Goal: Complete application form: Complete application form

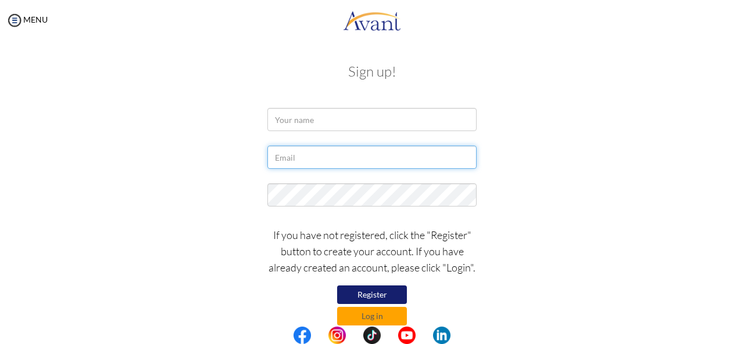
type input "[EMAIL_ADDRESS][DOMAIN_NAME]"
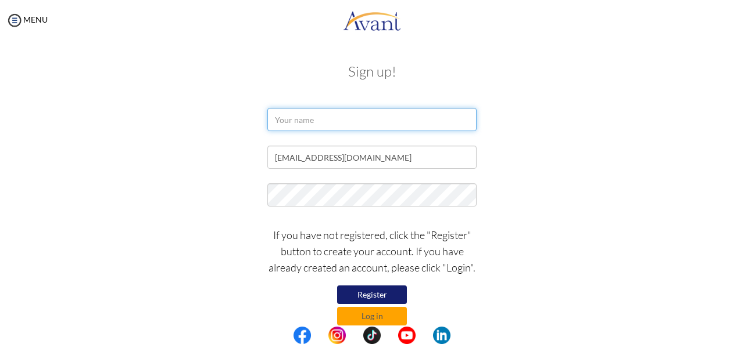
click at [303, 117] on input "text" at bounding box center [371, 119] width 209 height 23
type input "Moonu [PERSON_NAME]"
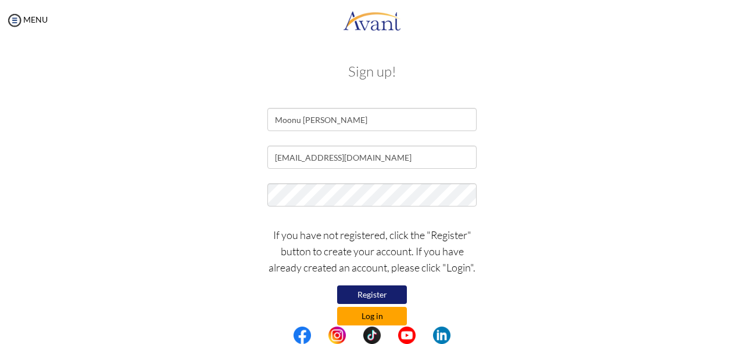
click at [359, 316] on button "Log in" at bounding box center [372, 316] width 70 height 19
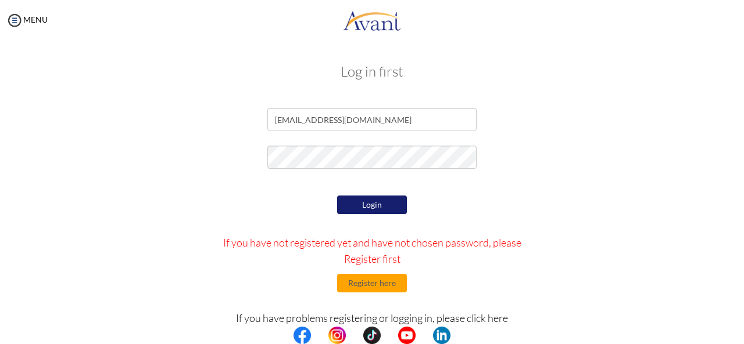
click at [374, 209] on button "Login" at bounding box center [372, 205] width 70 height 19
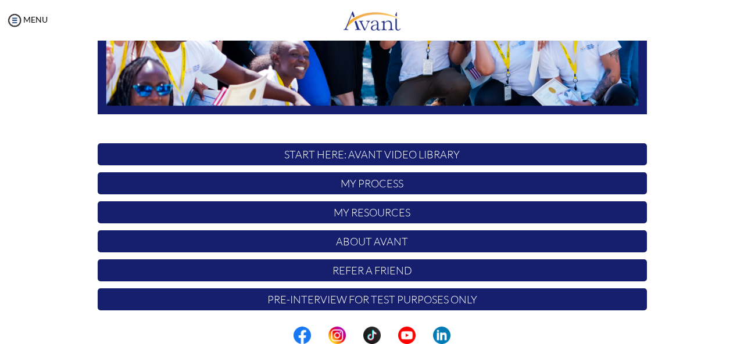
scroll to position [301, 0]
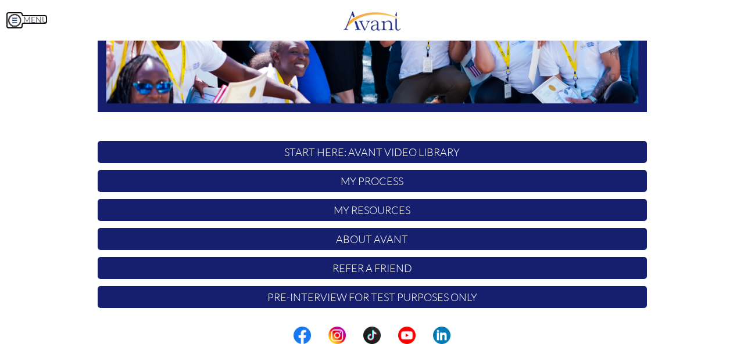
click at [14, 19] on img at bounding box center [14, 20] width 17 height 17
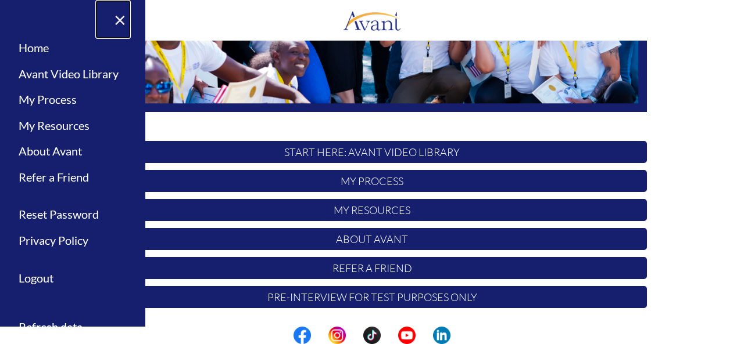
click at [124, 23] on link "×" at bounding box center [112, 19] width 35 height 39
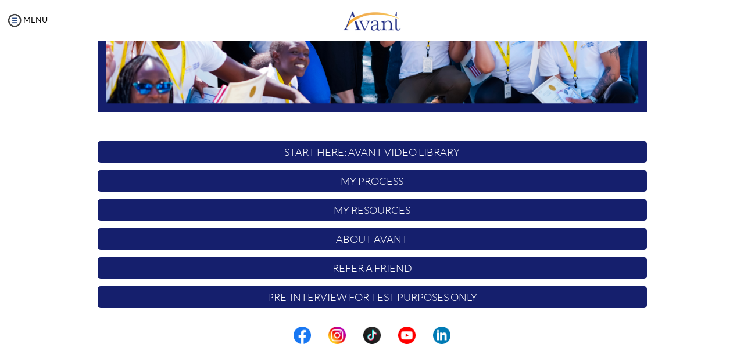
click at [332, 154] on p "START HERE: Avant Video Library" at bounding box center [372, 152] width 549 height 22
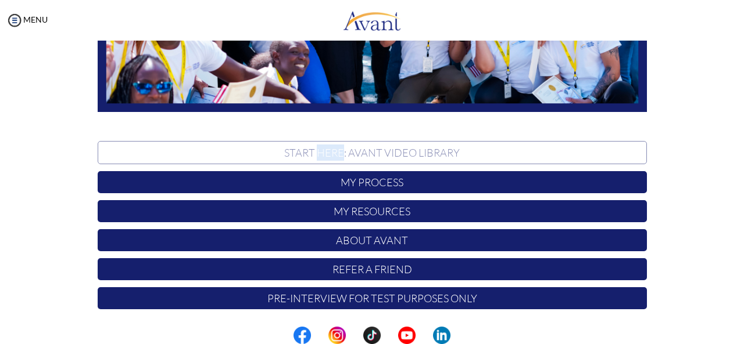
click at [332, 154] on p "START HERE: Avant Video Library" at bounding box center [372, 152] width 549 height 23
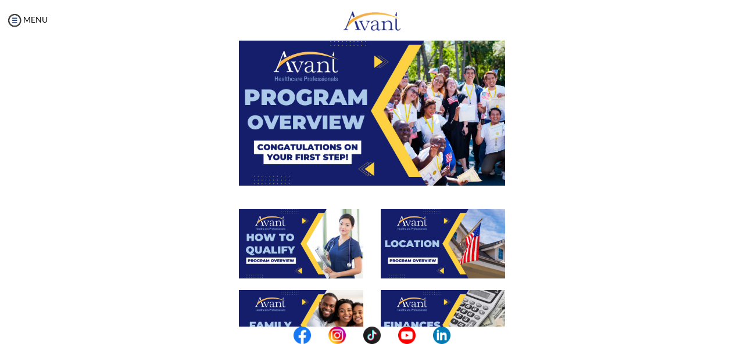
scroll to position [63, 0]
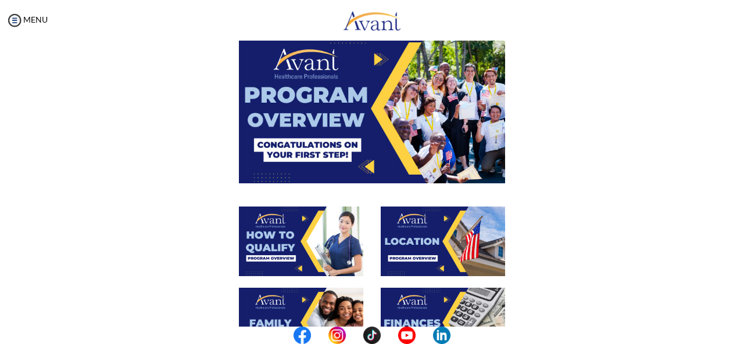
click at [416, 62] on img at bounding box center [372, 108] width 266 height 149
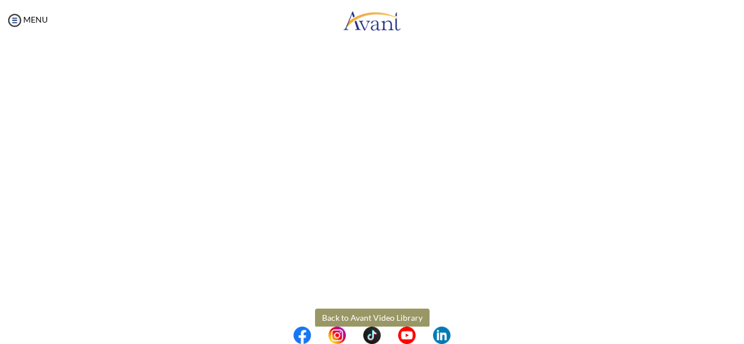
scroll to position [227, 0]
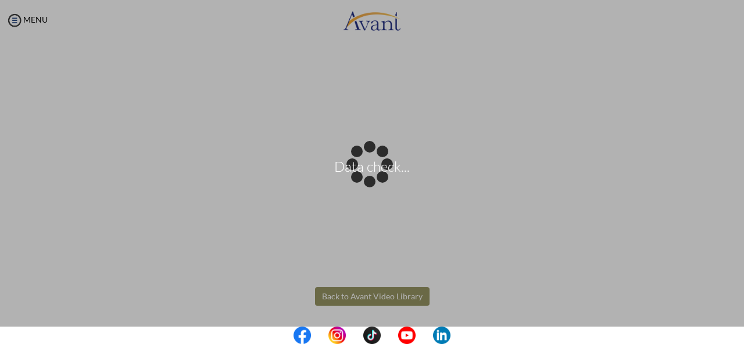
click at [335, 296] on body "Data check... Maintenance break. Please come back in 2 hours. MENU My Status Wh…" at bounding box center [372, 172] width 744 height 344
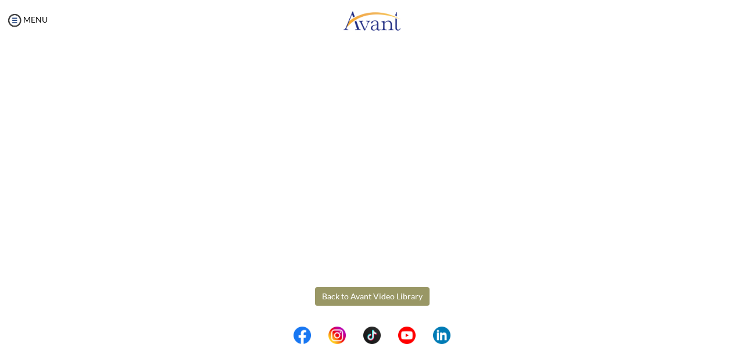
click at [335, 296] on button "Back to Avant Video Library" at bounding box center [372, 297] width 114 height 19
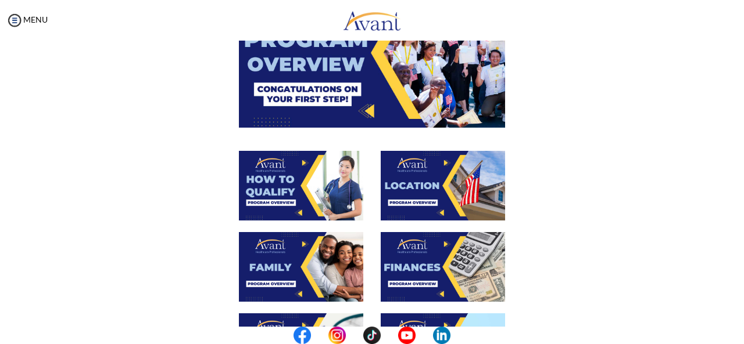
scroll to position [122, 0]
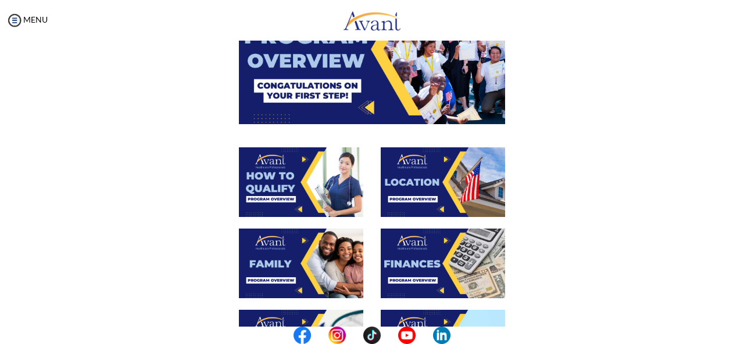
click at [305, 186] on img at bounding box center [301, 183] width 124 height 70
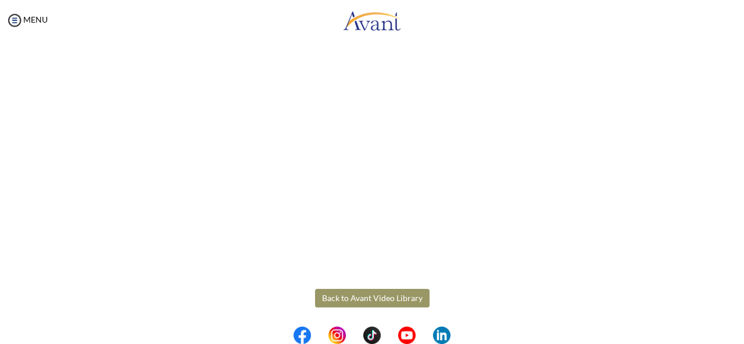
scroll to position [227, 0]
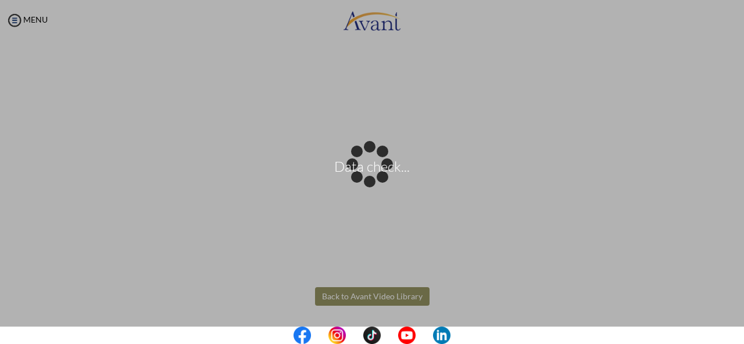
click at [331, 295] on body "Data check... Maintenance break. Please come back in 2 hours. MENU My Status Wh…" at bounding box center [372, 172] width 744 height 344
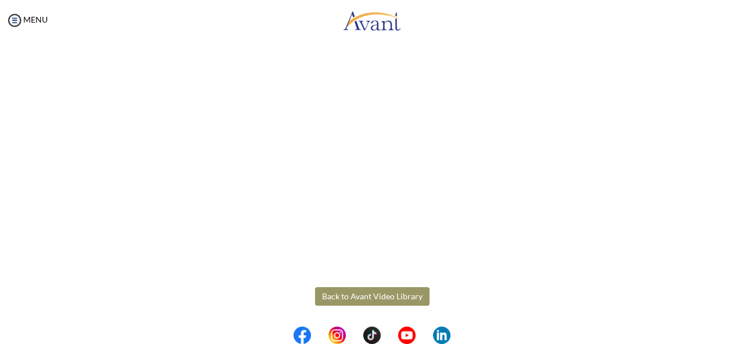
click at [331, 295] on button "Back to Avant Video Library" at bounding box center [372, 297] width 114 height 19
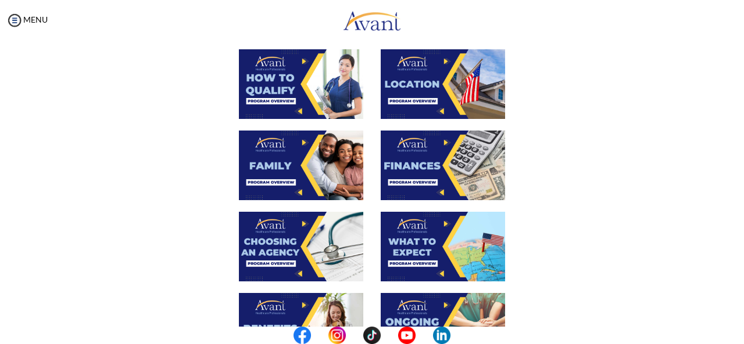
scroll to position [221, 0]
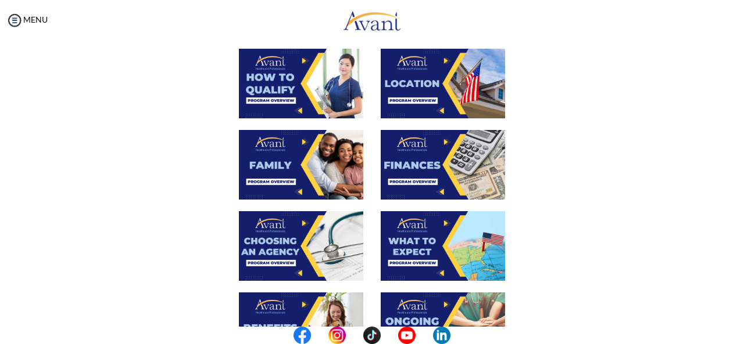
click at [469, 94] on img at bounding box center [442, 84] width 124 height 70
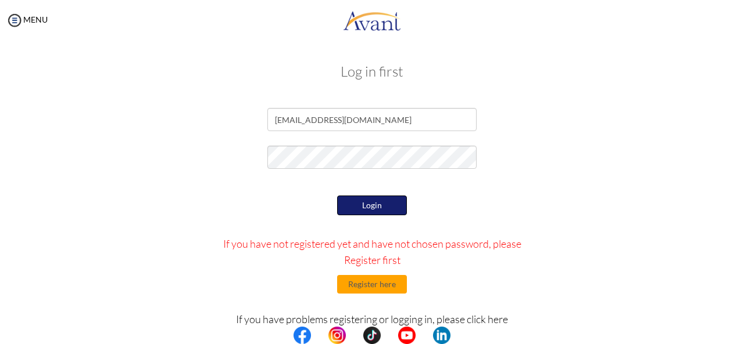
click at [367, 214] on button "Login" at bounding box center [372, 206] width 70 height 20
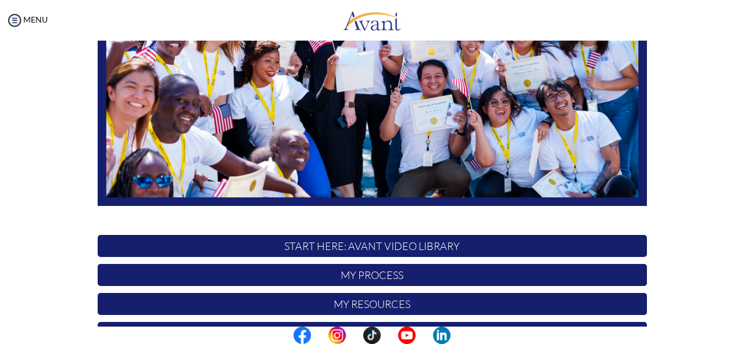
scroll to position [209, 0]
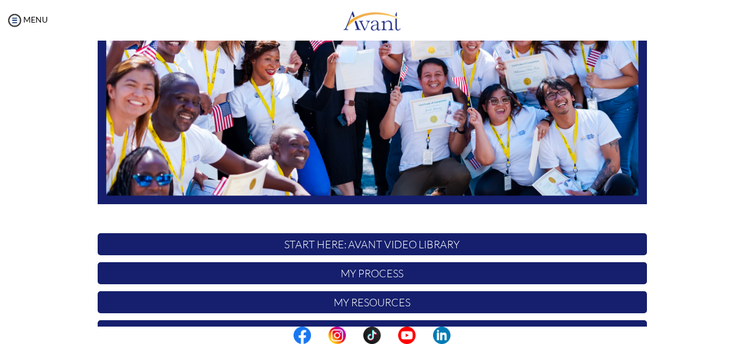
click at [429, 247] on p "START HERE: Avant Video Library" at bounding box center [372, 245] width 549 height 22
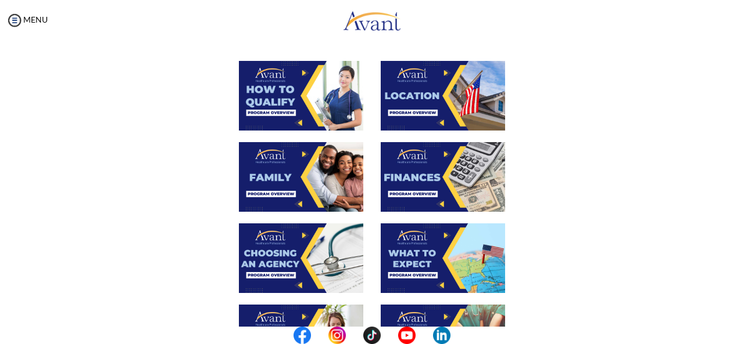
scroll to position [210, 0]
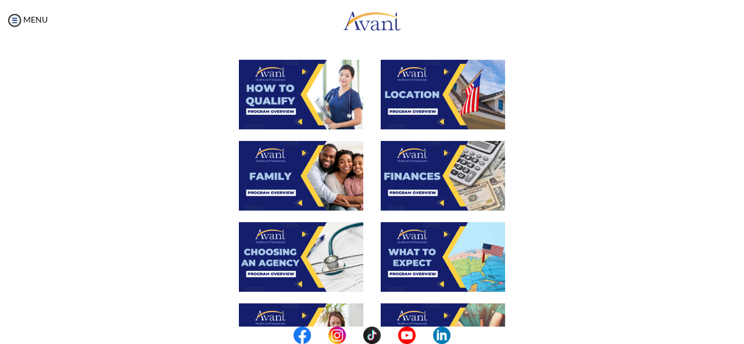
click at [431, 107] on img at bounding box center [442, 95] width 124 height 70
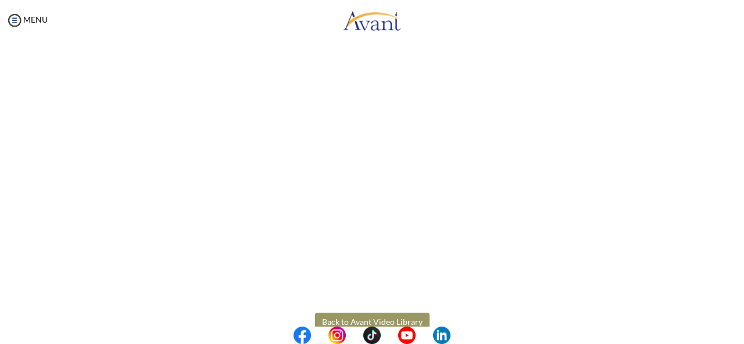
scroll to position [227, 0]
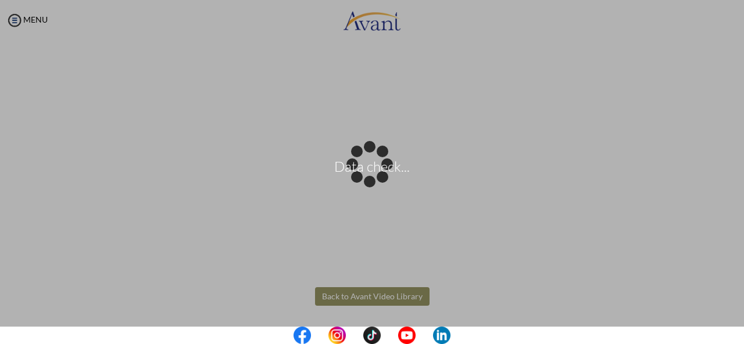
click at [350, 299] on body "Data check... Maintenance break. Please come back in 2 hours. MENU My Status Wh…" at bounding box center [372, 172] width 744 height 344
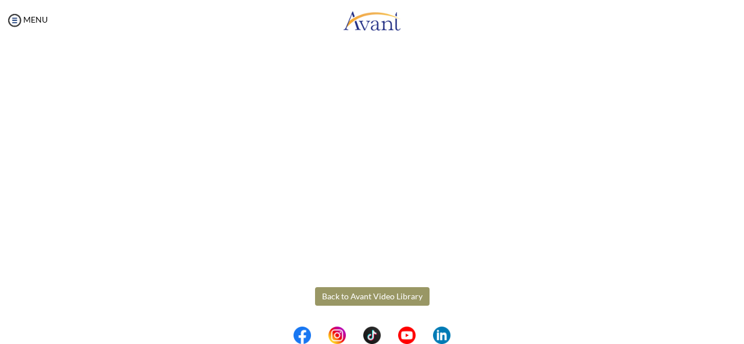
click at [350, 299] on button "Back to Avant Video Library" at bounding box center [372, 297] width 114 height 19
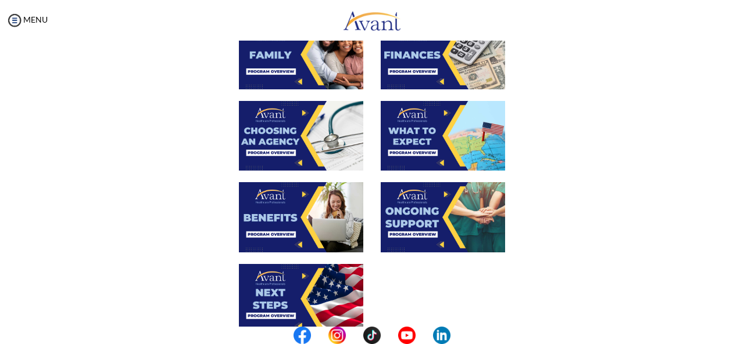
scroll to position [337, 0]
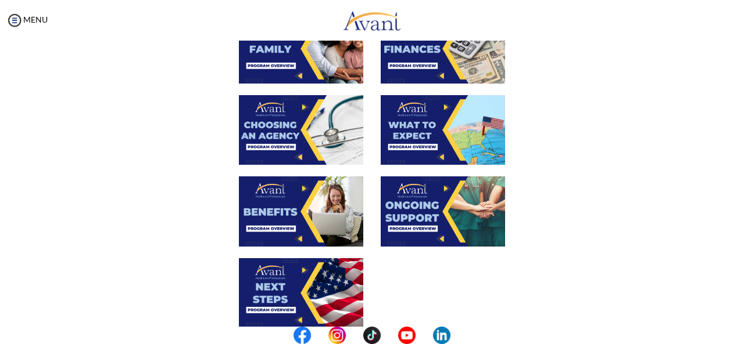
click at [306, 61] on img at bounding box center [301, 49] width 124 height 70
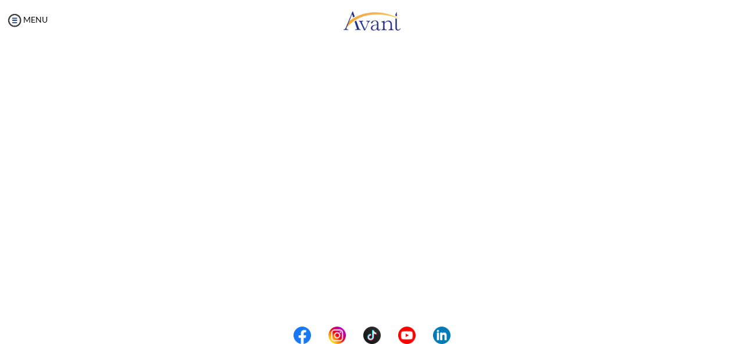
scroll to position [351, 0]
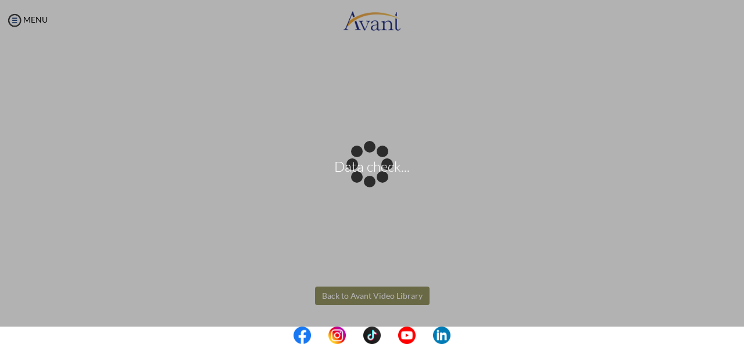
click at [376, 300] on body "Data check... Maintenance break. Please come back in 2 hours. MENU My Status Wh…" at bounding box center [372, 172] width 744 height 344
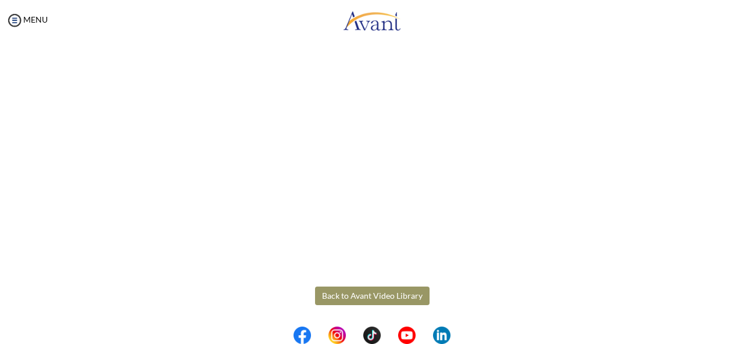
click at [376, 300] on button "Back to Avant Video Library" at bounding box center [372, 296] width 114 height 19
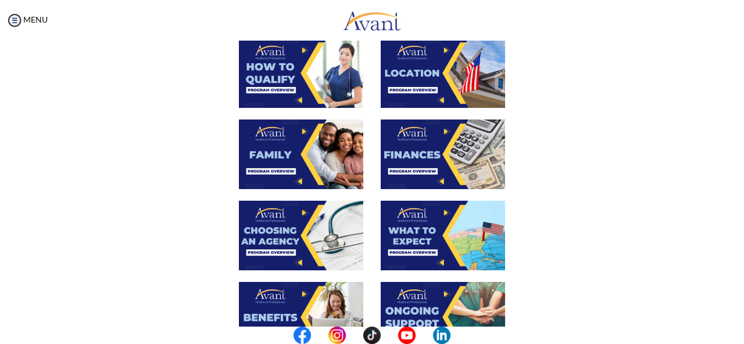
scroll to position [269, 0]
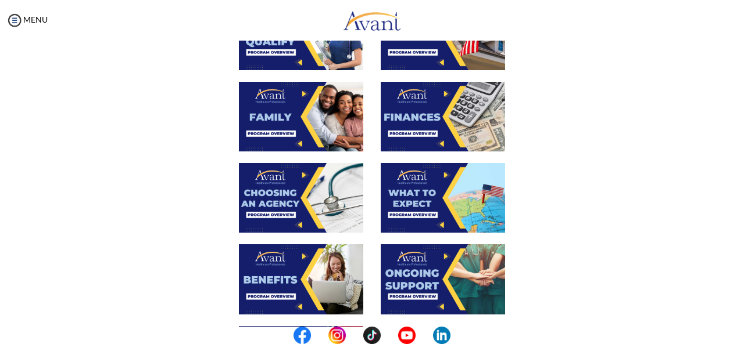
click at [405, 108] on img at bounding box center [442, 117] width 124 height 70
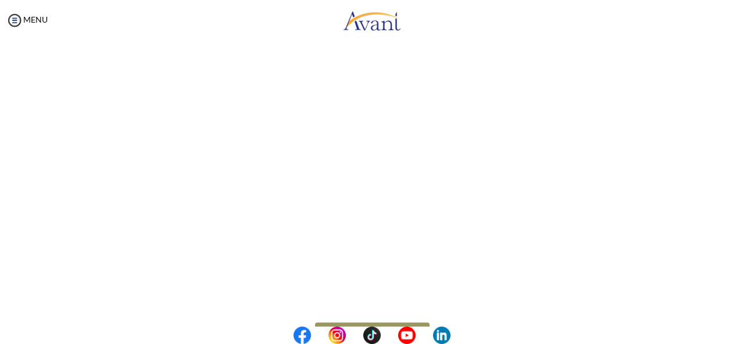
scroll to position [223, 0]
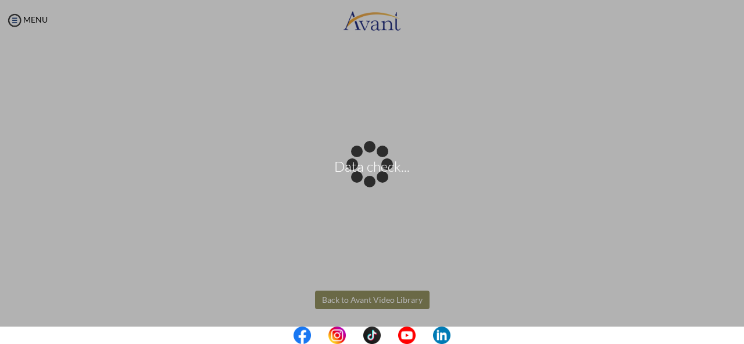
click at [354, 303] on body "Data check... Maintenance break. Please come back in 2 hours. MENU My Status Wh…" at bounding box center [372, 172] width 744 height 344
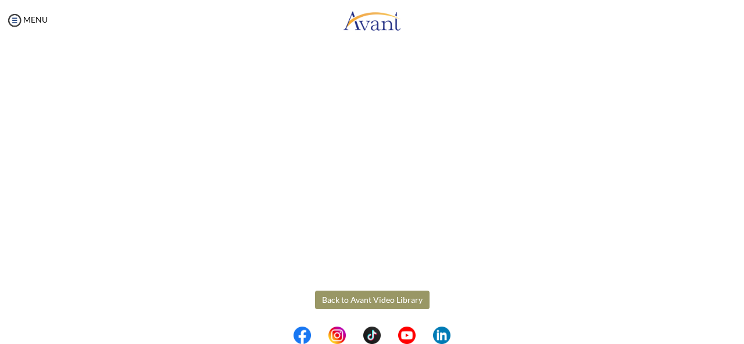
click at [354, 303] on button "Back to Avant Video Library" at bounding box center [372, 300] width 114 height 19
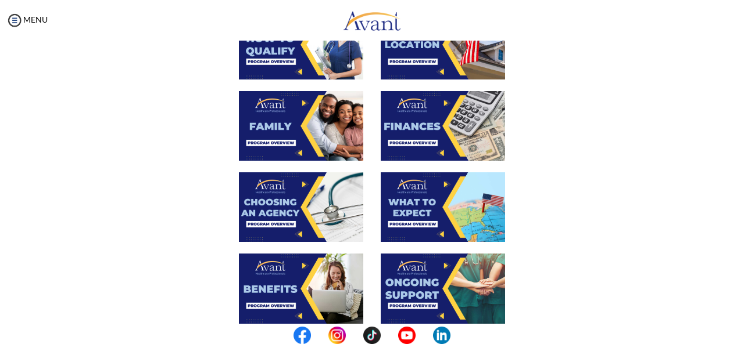
scroll to position [264, 0]
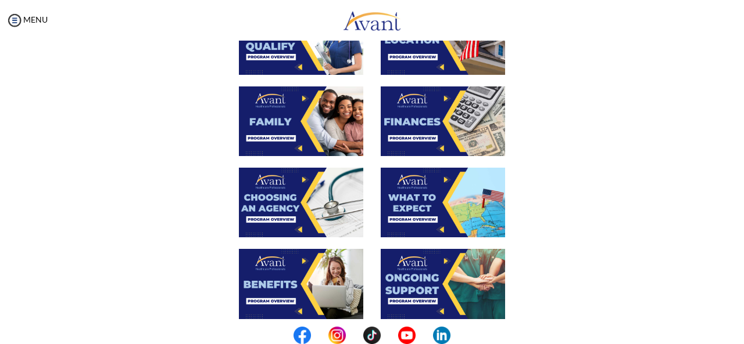
click at [299, 51] on img at bounding box center [301, 40] width 124 height 70
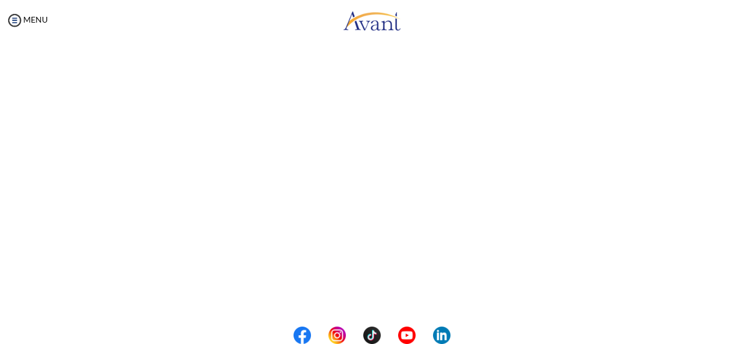
scroll to position [221, 0]
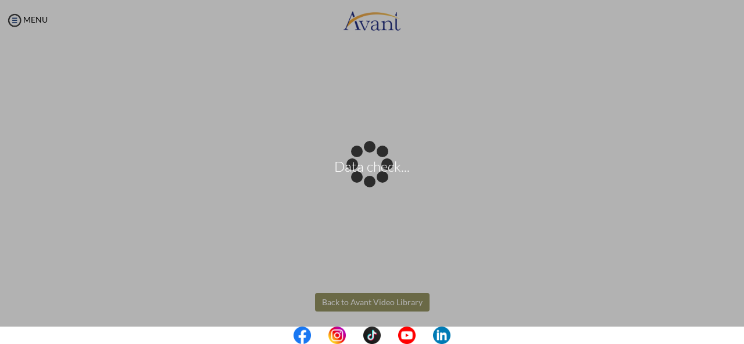
click at [367, 302] on body "Data check... Maintenance break. Please come back in 2 hours. MENU My Status Wh…" at bounding box center [372, 172] width 744 height 344
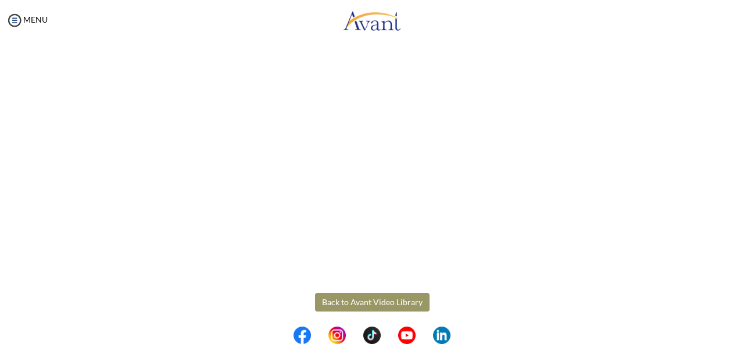
click at [367, 302] on button "Back to Avant Video Library" at bounding box center [372, 302] width 114 height 19
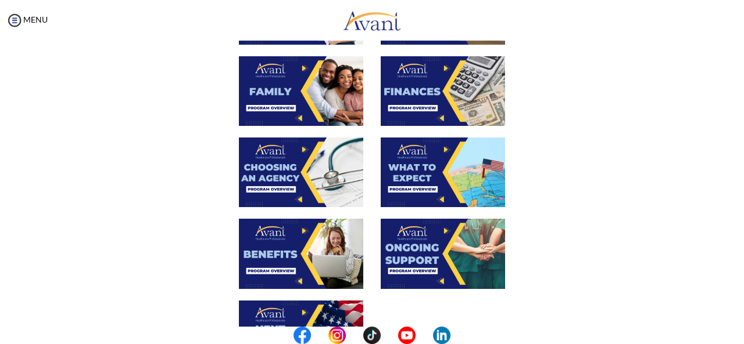
scroll to position [294, 0]
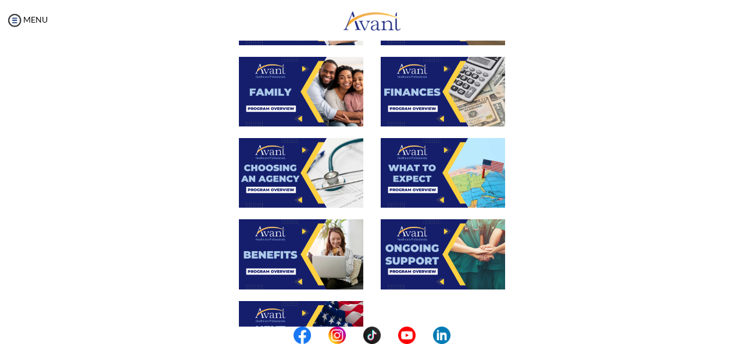
click at [274, 159] on img at bounding box center [301, 173] width 124 height 70
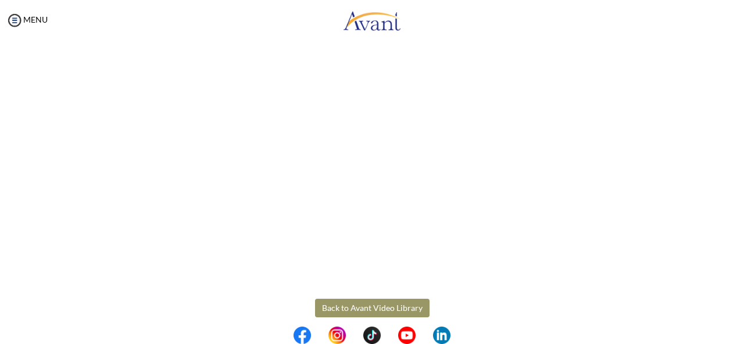
scroll to position [351, 0]
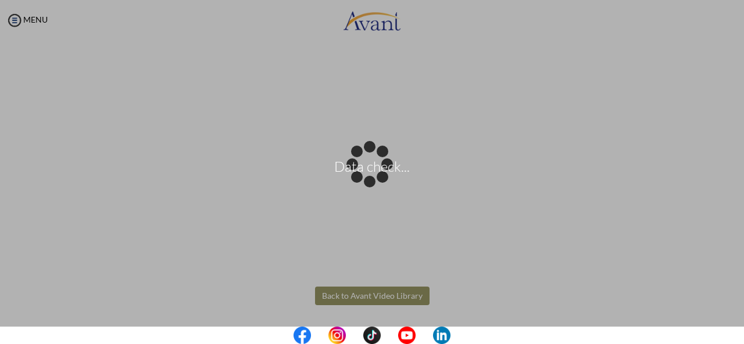
click at [362, 297] on body "Data check... Maintenance break. Please come back in 2 hours. MENU My Status Wh…" at bounding box center [372, 172] width 744 height 344
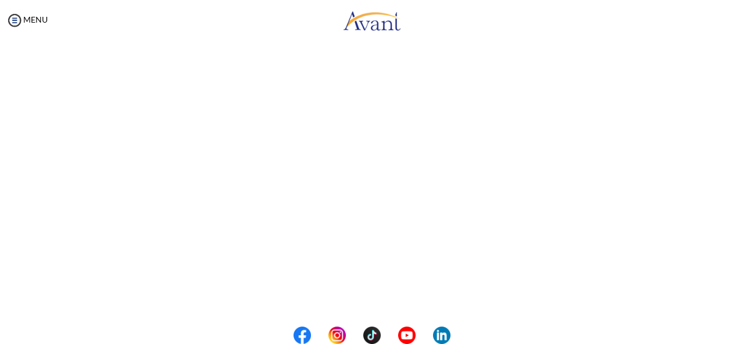
scroll to position [277, 0]
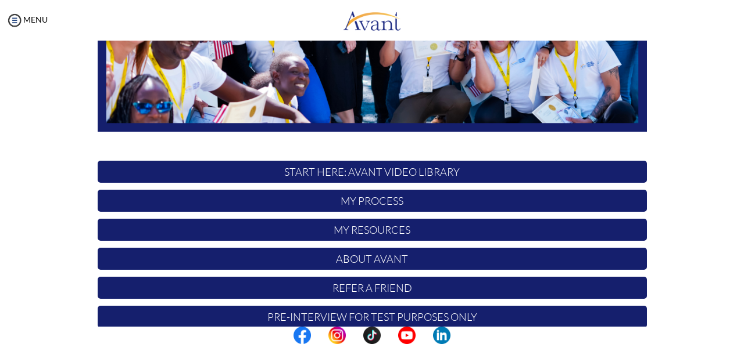
scroll to position [278, 0]
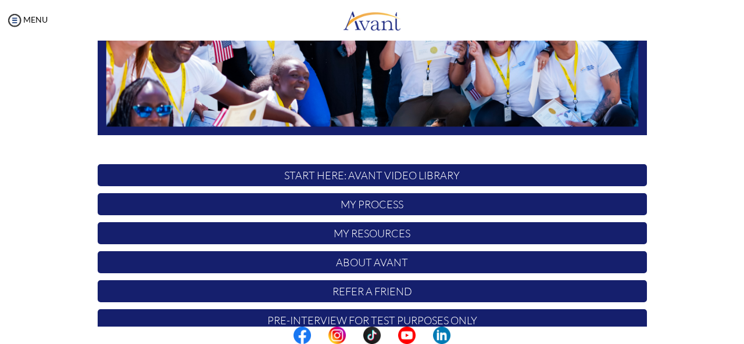
click at [421, 174] on p "START HERE: Avant Video Library" at bounding box center [372, 175] width 549 height 22
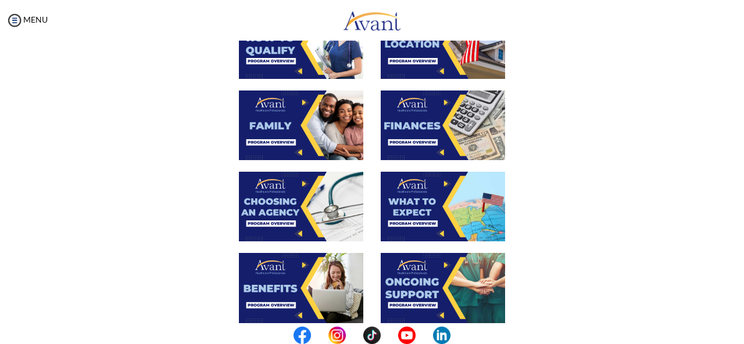
scroll to position [268, 0]
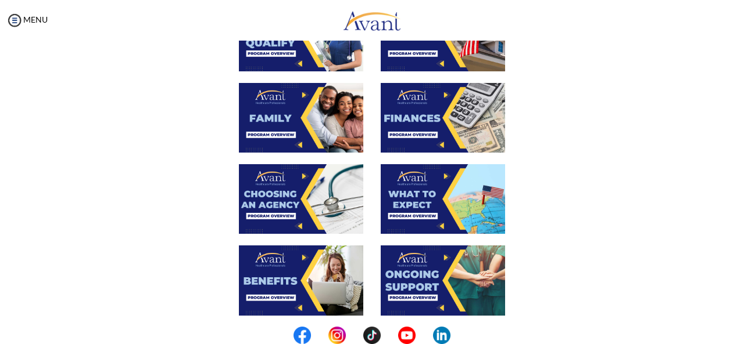
click at [273, 196] on img at bounding box center [301, 199] width 124 height 70
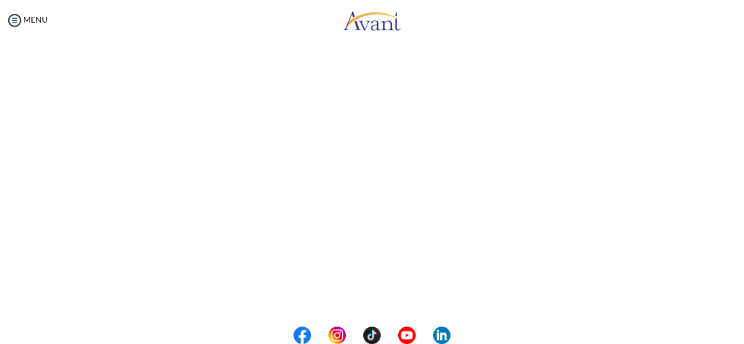
scroll to position [351, 0]
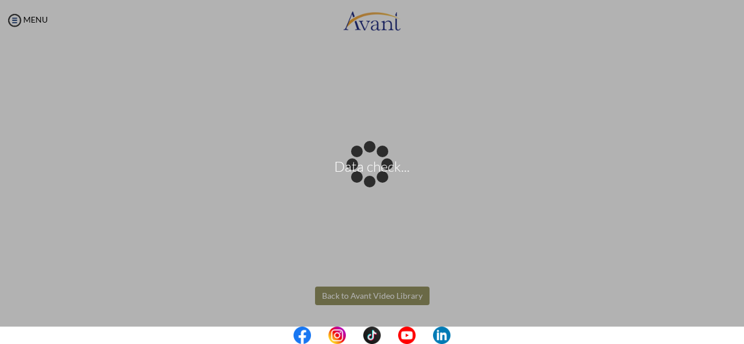
click at [393, 297] on body "Data check... Maintenance break. Please come back in 2 hours. MENU My Status Wh…" at bounding box center [372, 172] width 744 height 344
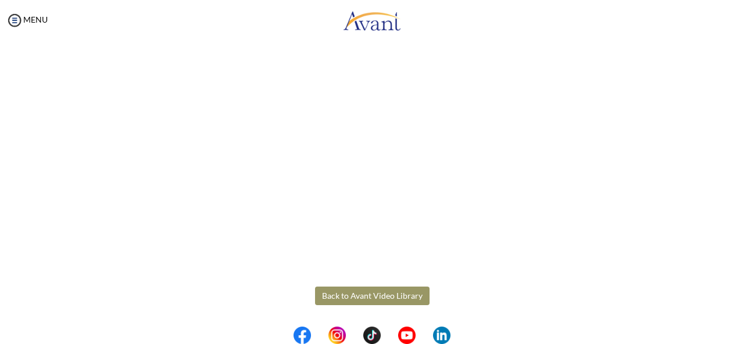
click at [393, 297] on button "Back to Avant Video Library" at bounding box center [372, 296] width 114 height 19
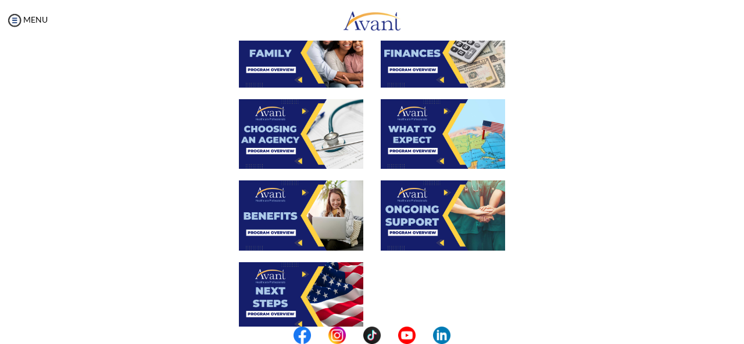
scroll to position [337, 0]
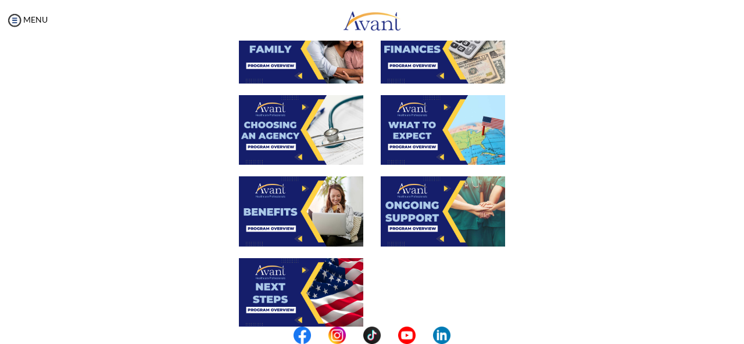
click at [402, 132] on img at bounding box center [442, 130] width 124 height 70
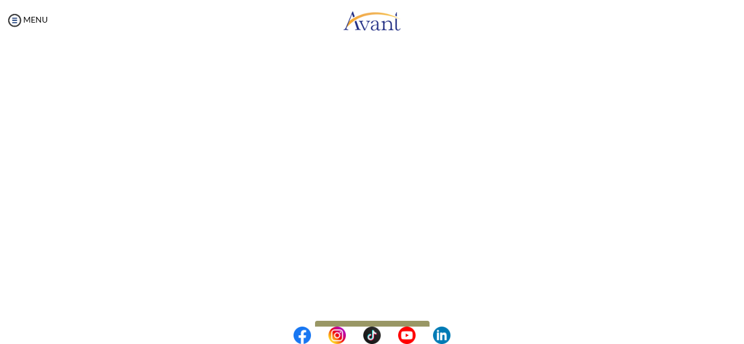
scroll to position [351, 0]
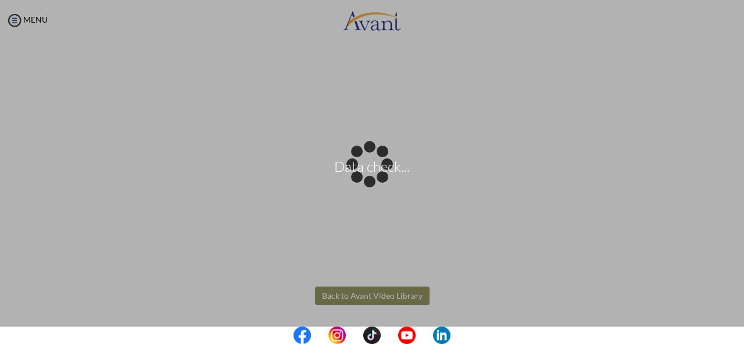
click at [392, 297] on body "Data check... Maintenance break. Please come back in 2 hours. MENU My Status Wh…" at bounding box center [372, 172] width 744 height 344
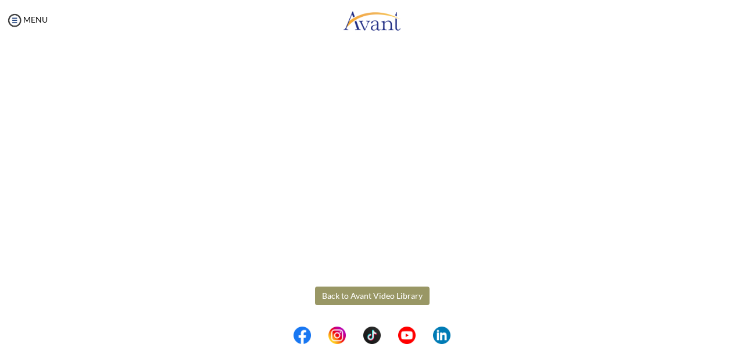
click at [392, 297] on button "Back to Avant Video Library" at bounding box center [372, 296] width 114 height 19
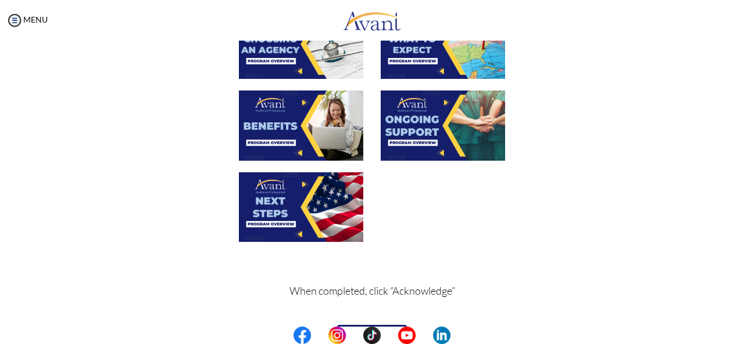
scroll to position [425, 0]
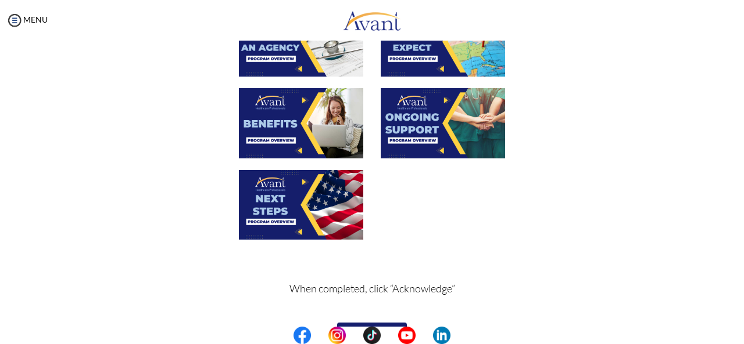
click at [292, 120] on img at bounding box center [301, 123] width 124 height 70
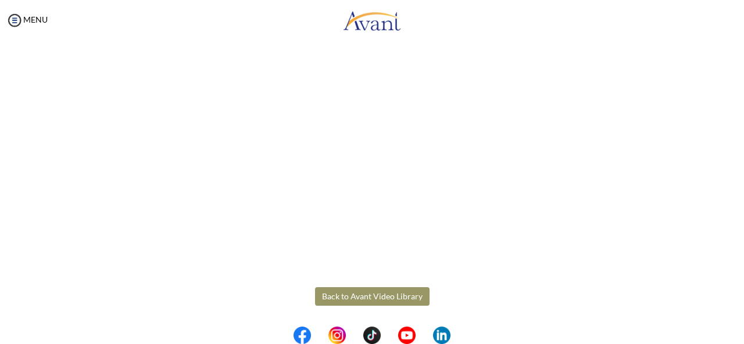
scroll to position [351, 0]
click at [405, 299] on body "Maintenance break. Please come back in 2 hours. MENU My Status What is the next…" at bounding box center [372, 172] width 744 height 344
click at [405, 299] on button "Back to Avant Video Library" at bounding box center [372, 296] width 114 height 19
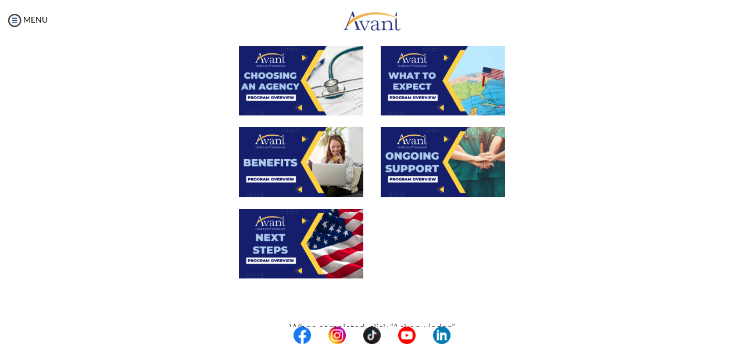
scroll to position [386, 0]
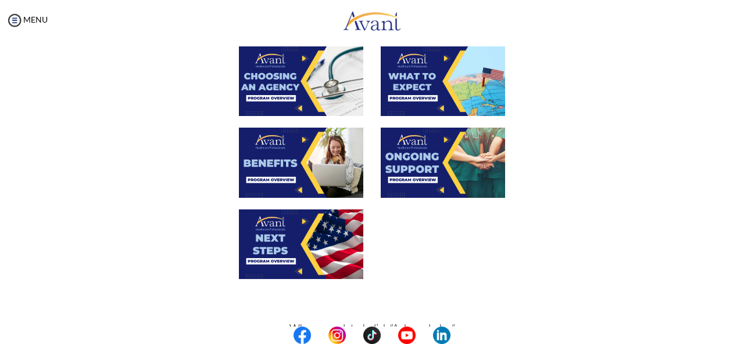
click at [306, 258] on img at bounding box center [301, 245] width 124 height 70
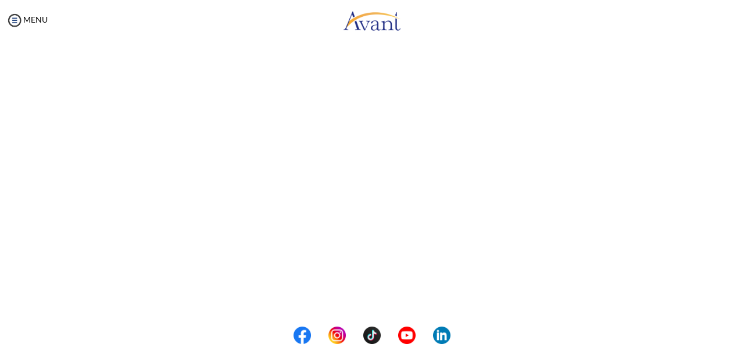
scroll to position [336, 0]
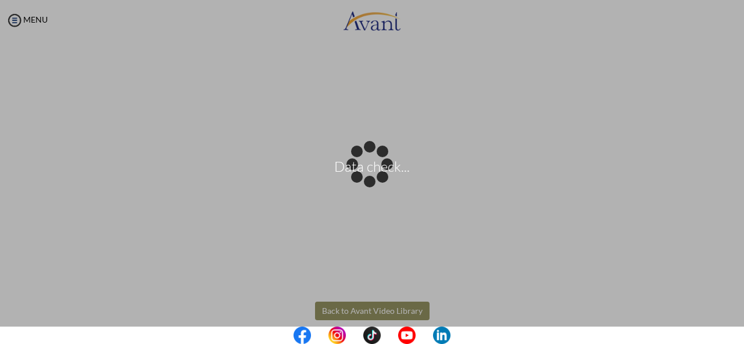
click at [378, 308] on body "Data check... Maintenance break. Please come back in 2 hours. MENU My Status Wh…" at bounding box center [372, 172] width 744 height 344
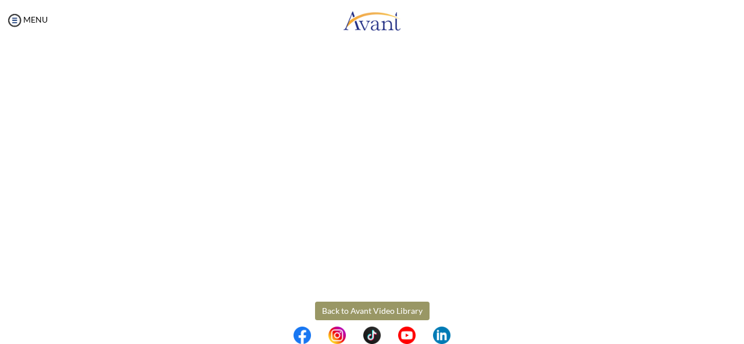
click at [364, 317] on button "Back to Avant Video Library" at bounding box center [372, 311] width 114 height 19
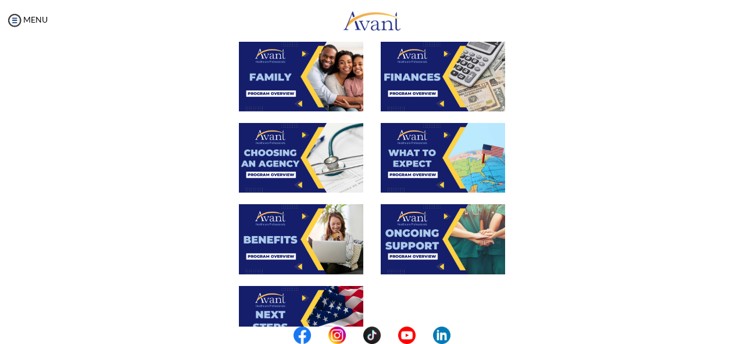
scroll to position [317, 0]
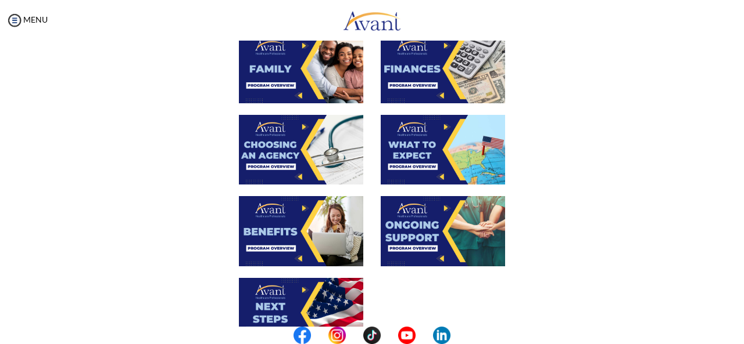
click at [443, 225] on img at bounding box center [442, 231] width 124 height 70
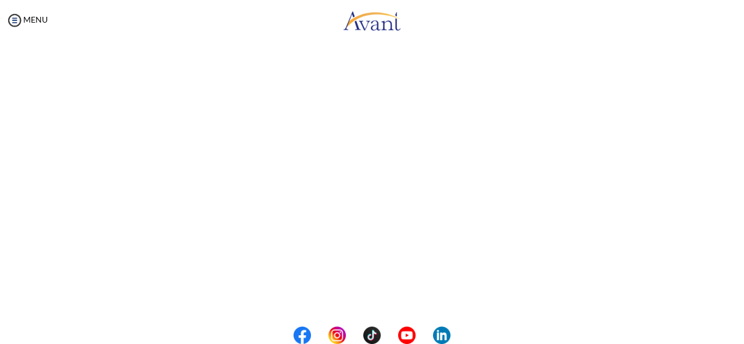
scroll to position [351, 0]
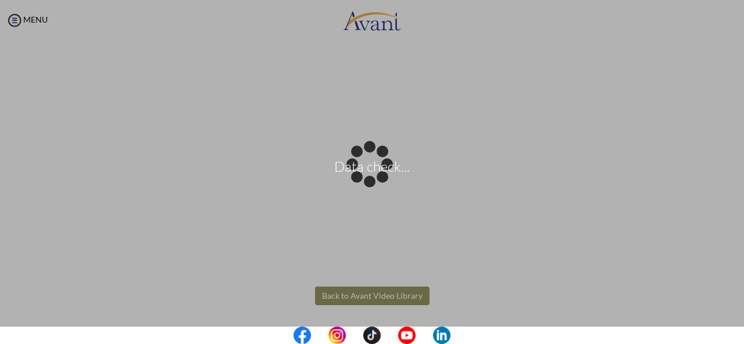
click at [356, 296] on body "Data check... Maintenance break. Please come back in 2 hours. MENU My Status Wh…" at bounding box center [372, 172] width 744 height 344
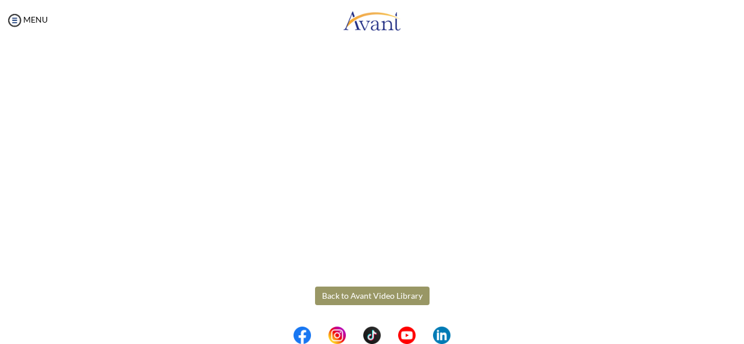
click at [356, 296] on button "Back to Avant Video Library" at bounding box center [372, 296] width 114 height 19
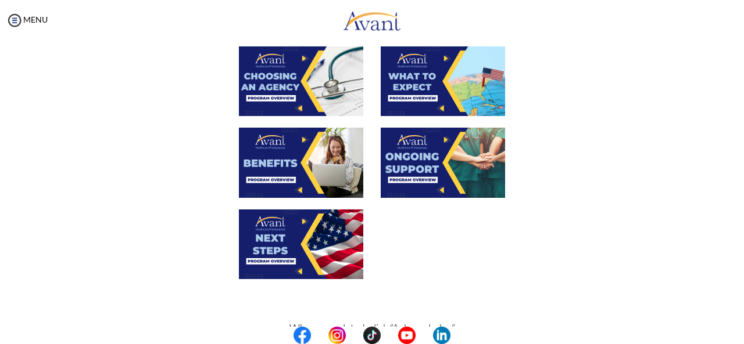
scroll to position [454, 0]
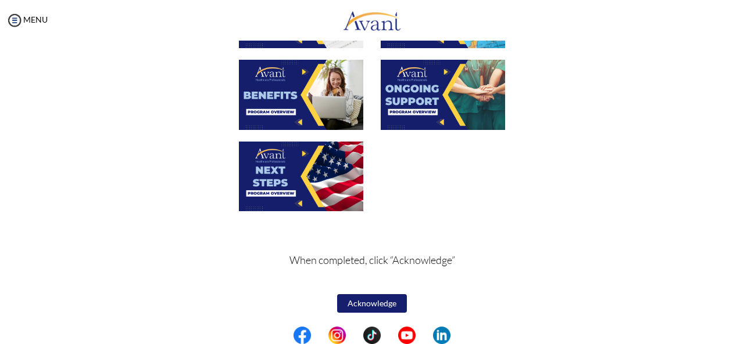
click at [365, 304] on button "Acknowledge" at bounding box center [372, 304] width 70 height 19
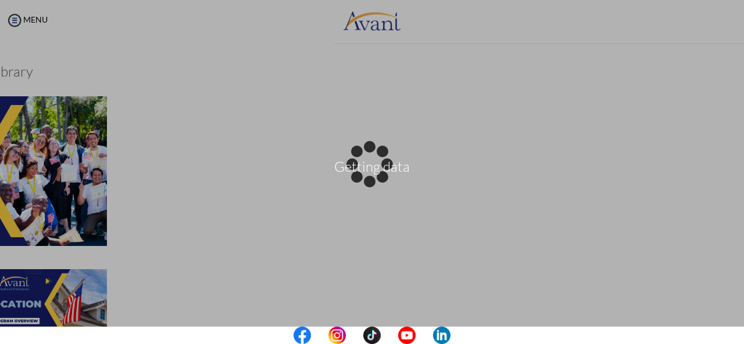
scroll to position [454, 0]
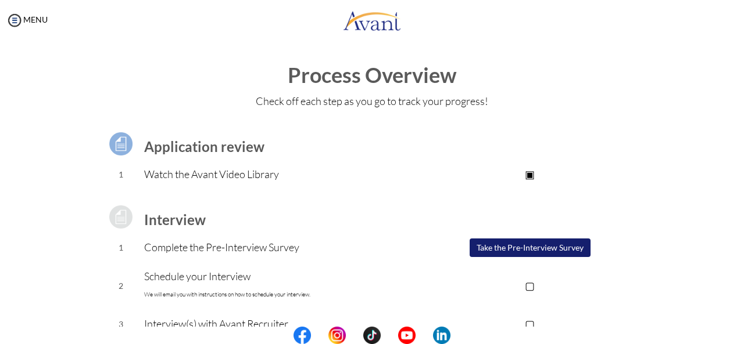
click at [505, 247] on button "Take the Pre-Interview Survey" at bounding box center [529, 248] width 121 height 19
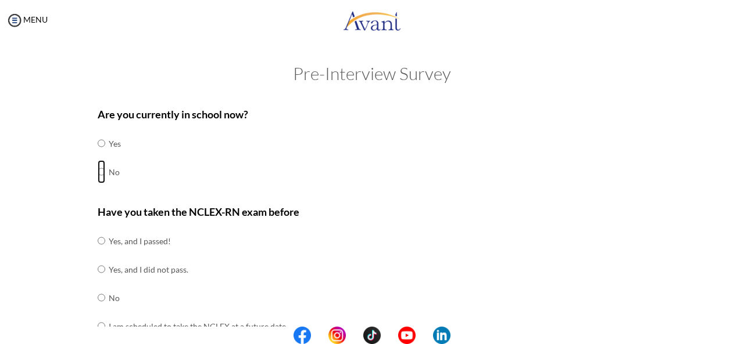
click at [98, 155] on input "radio" at bounding box center [102, 143] width 8 height 23
radio input "true"
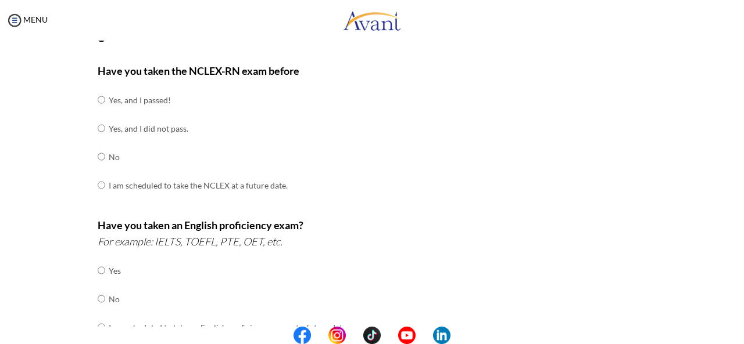
scroll to position [148, 0]
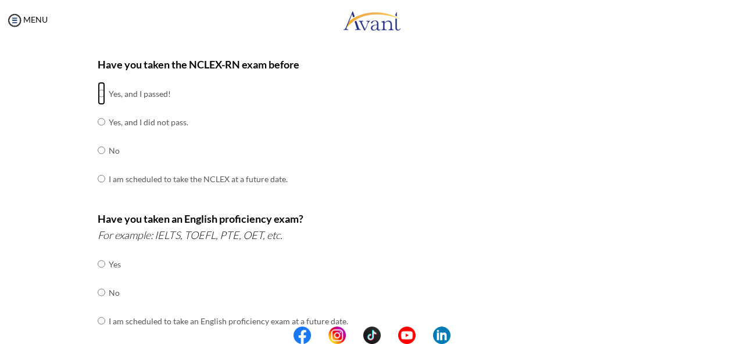
click at [98, 96] on input "radio" at bounding box center [102, 93] width 8 height 23
radio input "true"
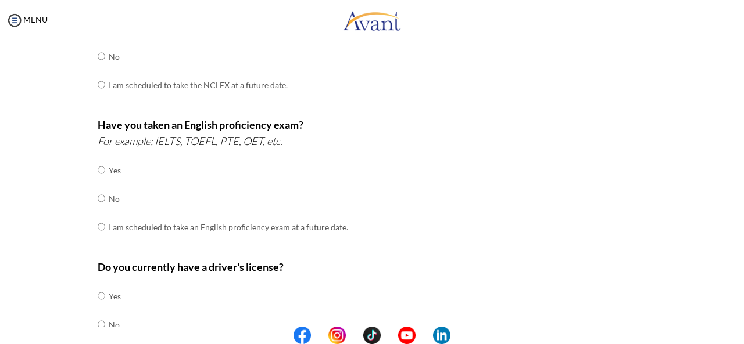
scroll to position [248, 0]
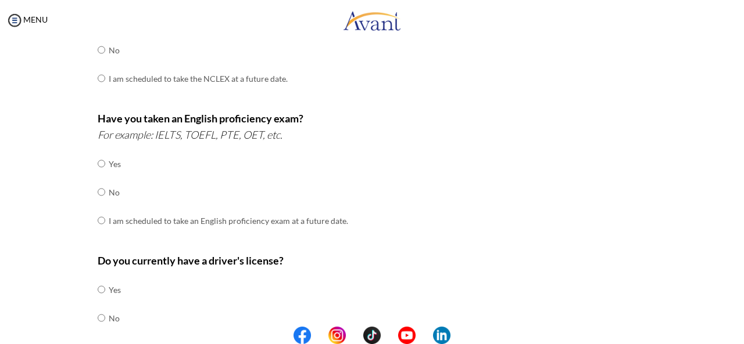
click at [90, 222] on div "Are you currently in school now? Yes No Have you taken the NCLEX-RN exam before…" at bounding box center [372, 159] width 566 height 614
click at [98, 175] on input "radio" at bounding box center [102, 163] width 8 height 23
radio input "true"
click at [98, 175] on input "radio" at bounding box center [102, 163] width 8 height 23
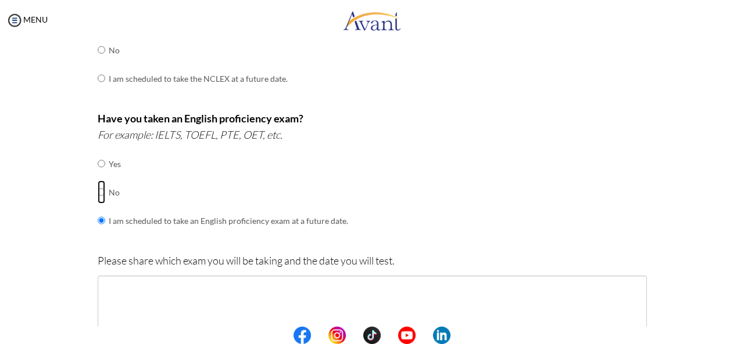
radio input "true"
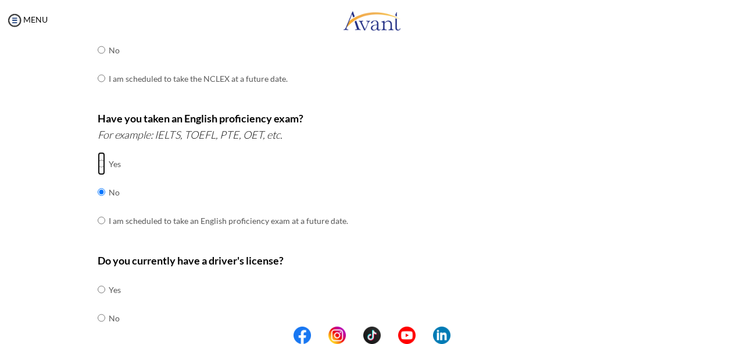
click at [98, 166] on input "radio" at bounding box center [102, 163] width 8 height 23
radio input "true"
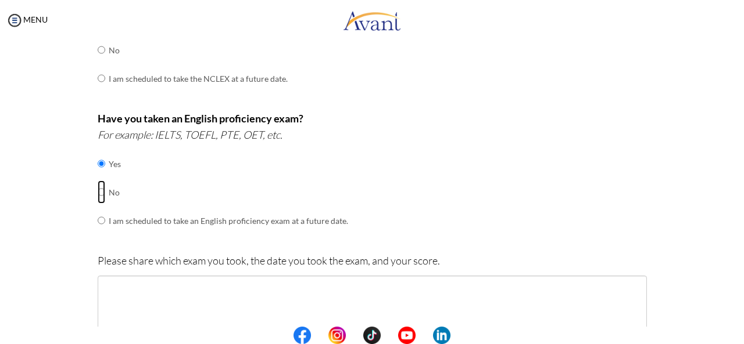
click at [98, 175] on input "radio" at bounding box center [102, 163] width 8 height 23
radio input "true"
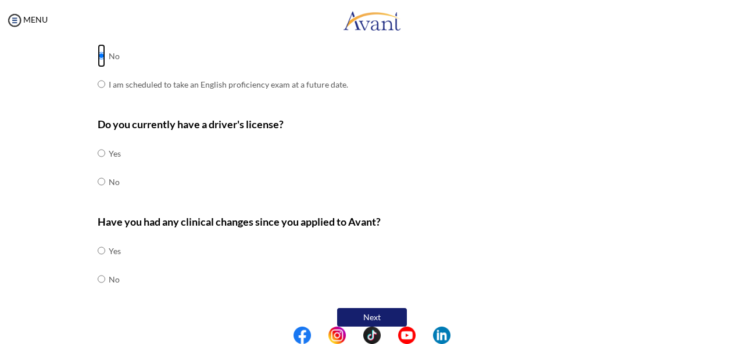
scroll to position [396, 0]
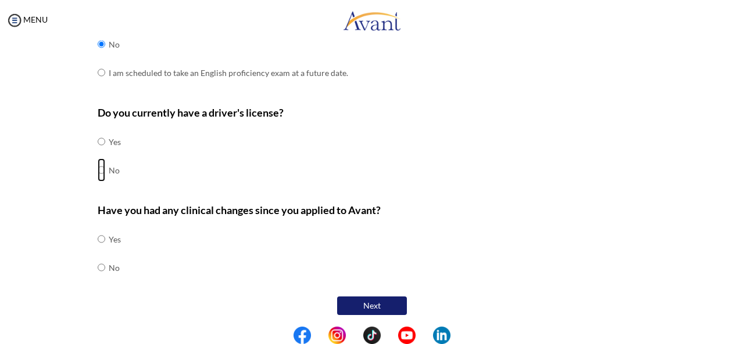
click at [98, 153] on input "radio" at bounding box center [102, 141] width 8 height 23
radio input "true"
click at [98, 139] on input "radio" at bounding box center [102, 141] width 8 height 23
radio input "true"
click at [98, 153] on input "radio" at bounding box center [102, 141] width 8 height 23
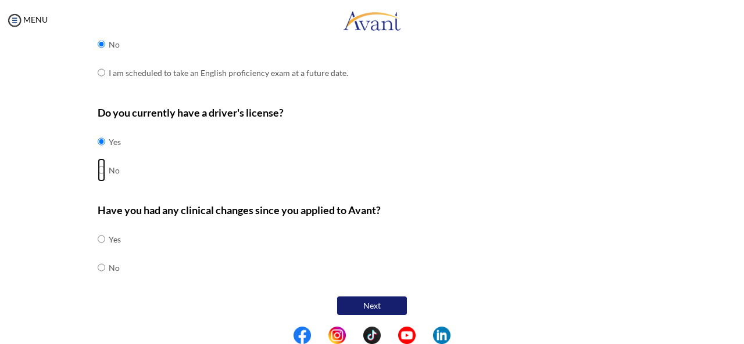
radio input "true"
click at [98, 234] on input "radio" at bounding box center [102, 239] width 8 height 23
radio input "true"
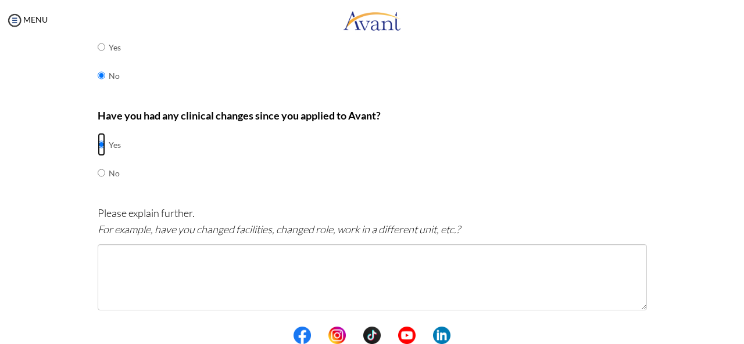
scroll to position [499, 0]
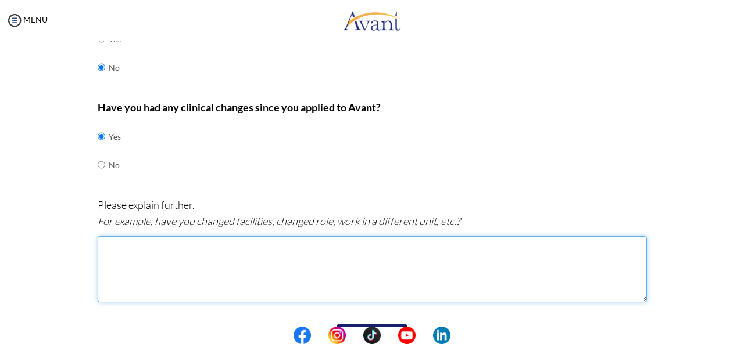
click at [105, 262] on textarea at bounding box center [372, 269] width 549 height 66
click at [314, 245] on textarea "I have applied for the position of Senior Staff Nurse in the EMergency" at bounding box center [372, 269] width 549 height 66
click at [349, 243] on textarea "I have applied for the position of Senior Staff Nurse in the Emergency" at bounding box center [372, 269] width 549 height 66
click at [387, 241] on textarea "I have applied for the position of Senior Staff Nurse in the Emergency Departme…" at bounding box center [372, 269] width 549 height 66
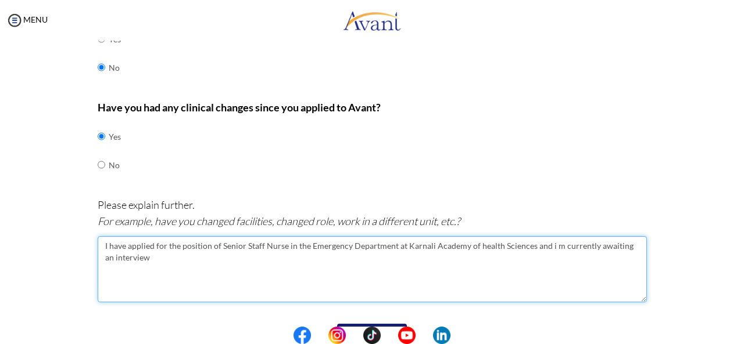
click at [472, 240] on textarea "I have applied for the position of Senior Staff Nurse in the Emergency Departme…" at bounding box center [372, 269] width 549 height 66
click at [415, 245] on textarea "I have applied for the position of Senior Staff Nurse in the Emergency Departme…" at bounding box center [372, 269] width 549 height 66
drag, startPoint x: 415, startPoint y: 245, endPoint x: 422, endPoint y: 269, distance: 25.4
click at [422, 269] on textarea "I have applied for the position of Senior Staff Nurse in the Emergency Departme…" at bounding box center [372, 269] width 549 height 66
click at [415, 247] on textarea "I have applied for the position of Senior Staff Nurse in the Emergency Departme…" at bounding box center [372, 269] width 549 height 66
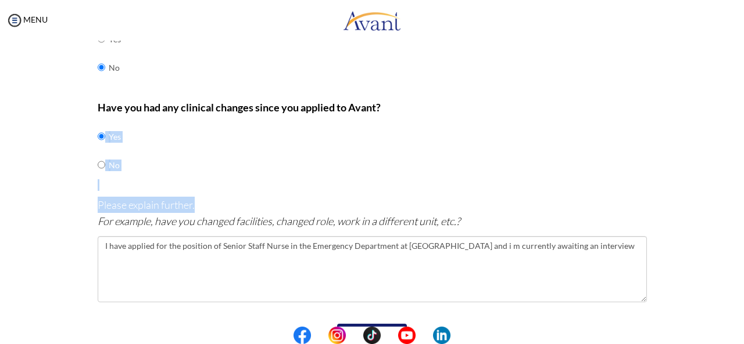
drag, startPoint x: 415, startPoint y: 247, endPoint x: 336, endPoint y: 189, distance: 98.5
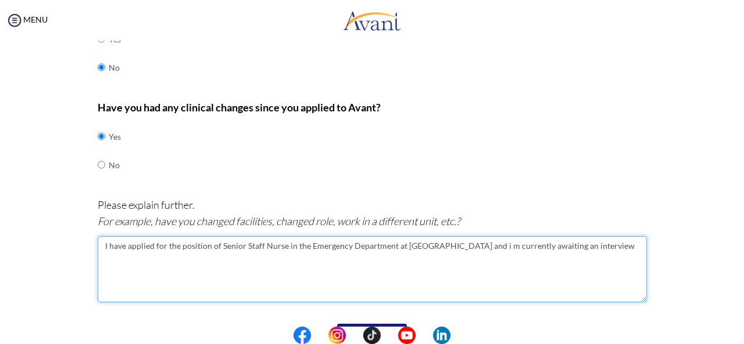
click at [414, 250] on textarea "I have applied for the position of Senior Staff Nurse in the Emergency Departme…" at bounding box center [372, 269] width 549 height 66
click at [414, 245] on textarea "I have applied for the position of Senior Staff Nurse in the Emergency Departme…" at bounding box center [372, 269] width 549 height 66
click at [440, 268] on textarea "I have applied for the position of Senior Staff Nurse in the Emergency Departme…" at bounding box center [372, 269] width 549 height 66
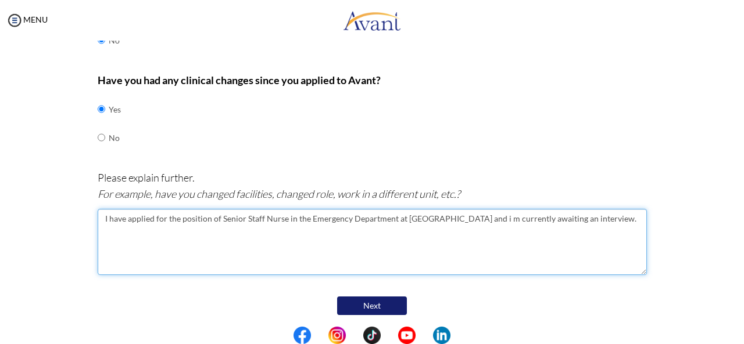
click at [137, 228] on textarea "I have applied for the position of Senior Staff Nurse in the Emergency Departme…" at bounding box center [372, 242] width 549 height 66
type textarea "I have applied for the position of Senior Staff Nurse in the Emergency Departme…"
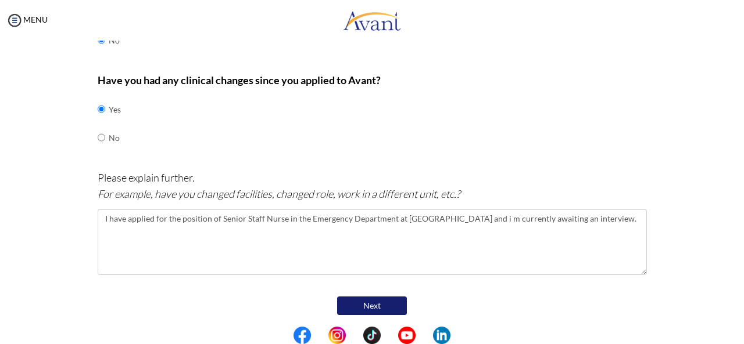
click at [367, 303] on button "Next" at bounding box center [372, 306] width 70 height 19
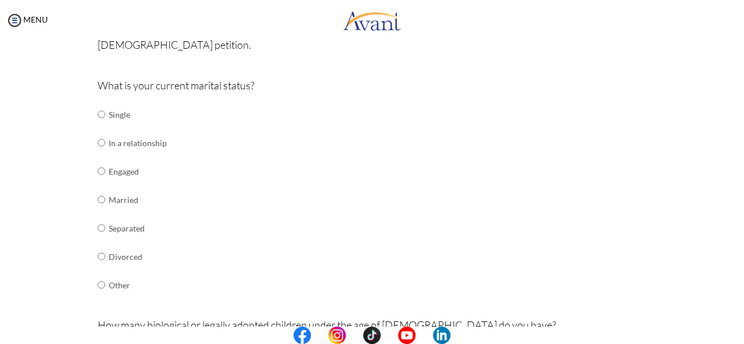
scroll to position [141, 0]
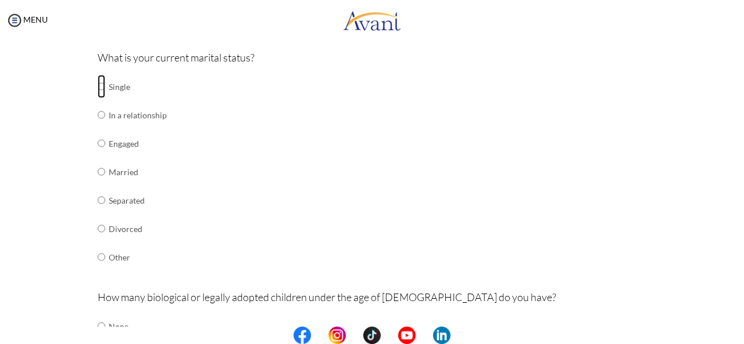
click at [98, 85] on input "radio" at bounding box center [102, 86] width 8 height 23
radio input "true"
click at [98, 98] on input "radio" at bounding box center [102, 86] width 8 height 23
radio input "true"
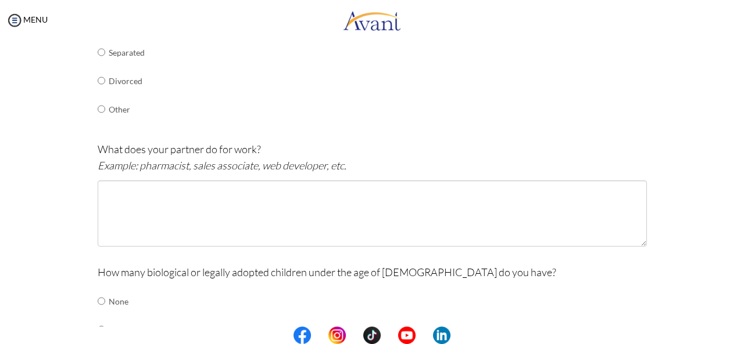
scroll to position [295, 0]
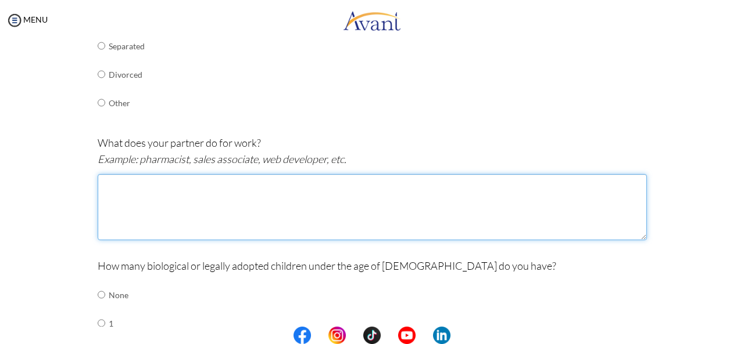
click at [252, 185] on textarea at bounding box center [372, 207] width 549 height 66
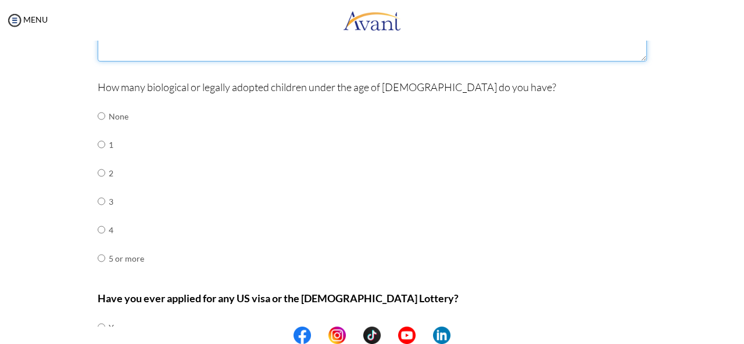
scroll to position [480, 0]
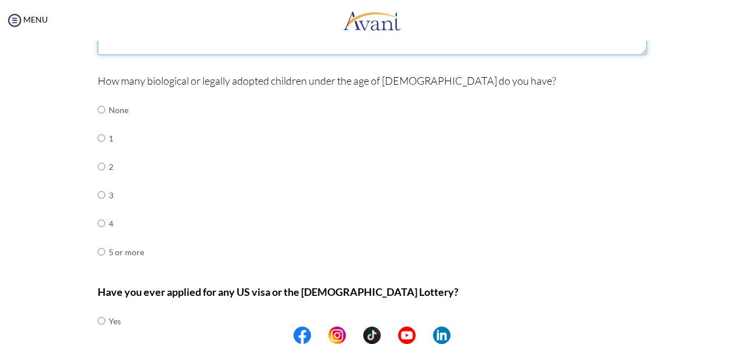
type textarea "He is an Engineer"
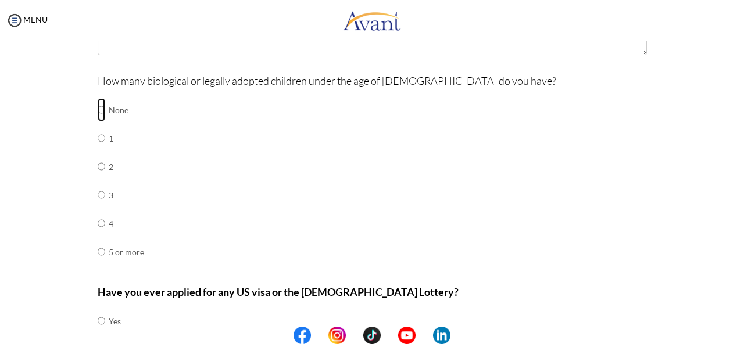
click at [98, 109] on input "radio" at bounding box center [102, 109] width 8 height 23
radio input "true"
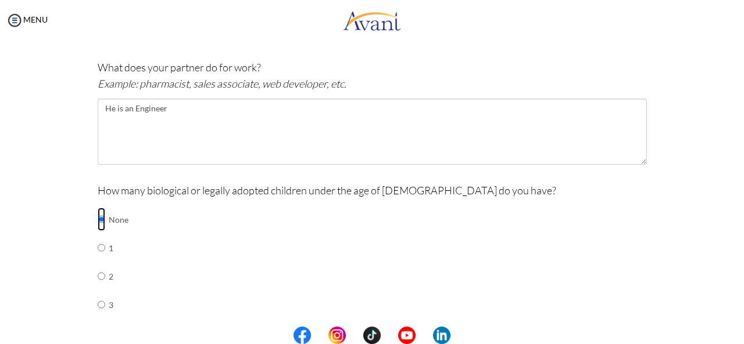
scroll to position [374, 0]
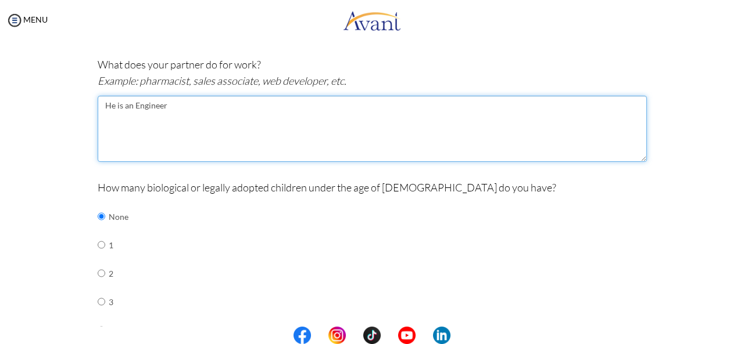
click at [198, 105] on textarea "He is an Engineer" at bounding box center [372, 129] width 549 height 66
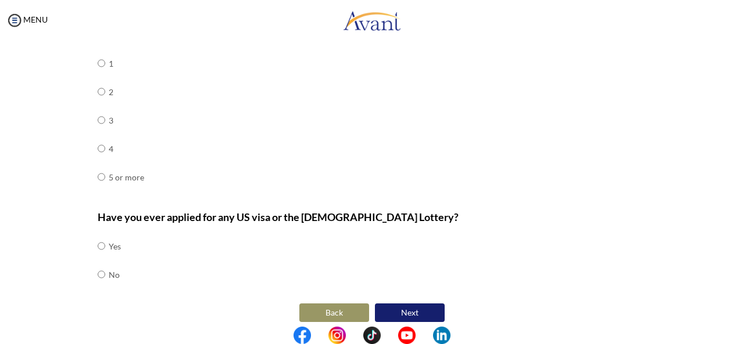
scroll to position [562, 0]
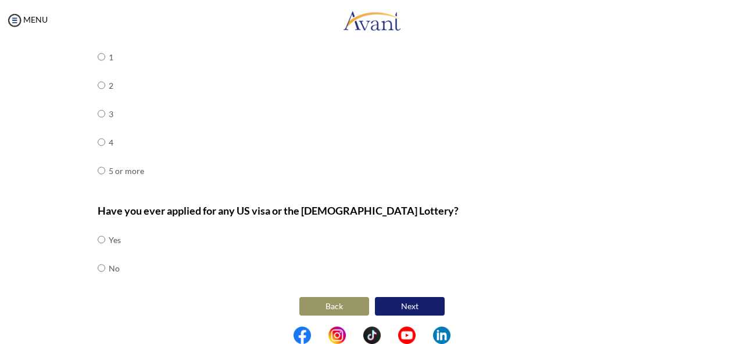
type textarea "He is an Engineer (electronic and communication)"
click at [98, 252] on input "radio" at bounding box center [102, 239] width 8 height 23
radio input "true"
